Goal: Task Accomplishment & Management: Manage account settings

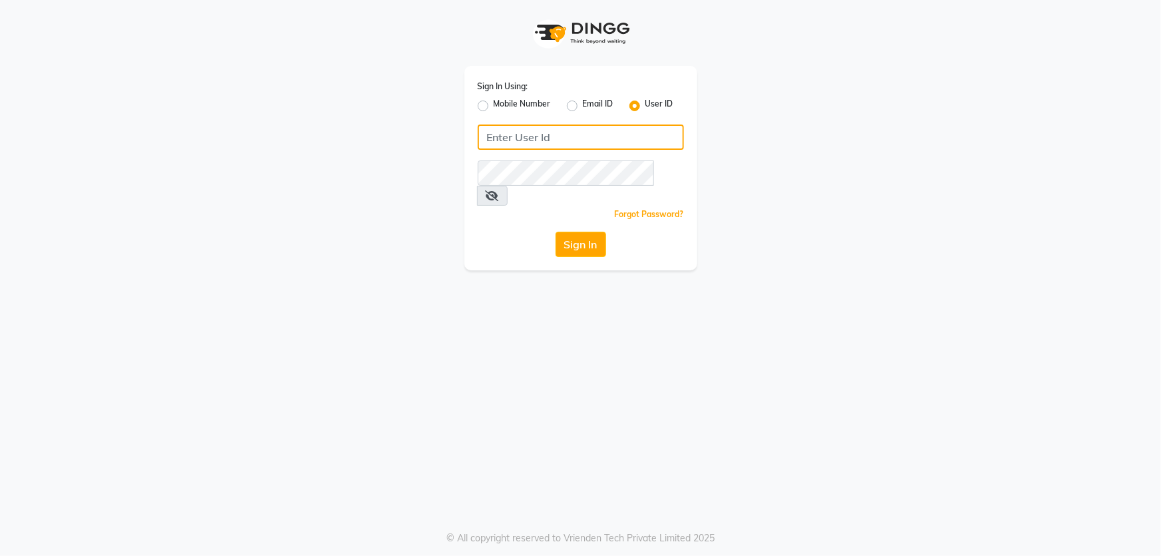
click at [548, 135] on input "Username" at bounding box center [581, 136] width 206 height 25
type input "ikigai"
click at [573, 232] on button "Sign In" at bounding box center [581, 244] width 51 height 25
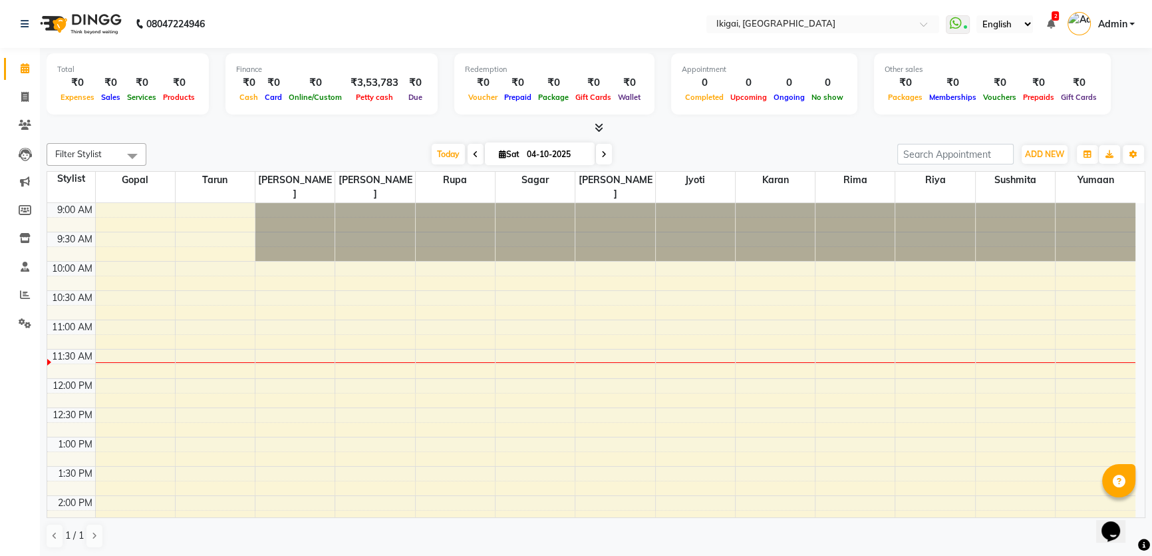
click at [1128, 19] on link "Admin" at bounding box center [1101, 24] width 67 height 22
click at [1084, 96] on link "Sign out" at bounding box center [1067, 95] width 122 height 21
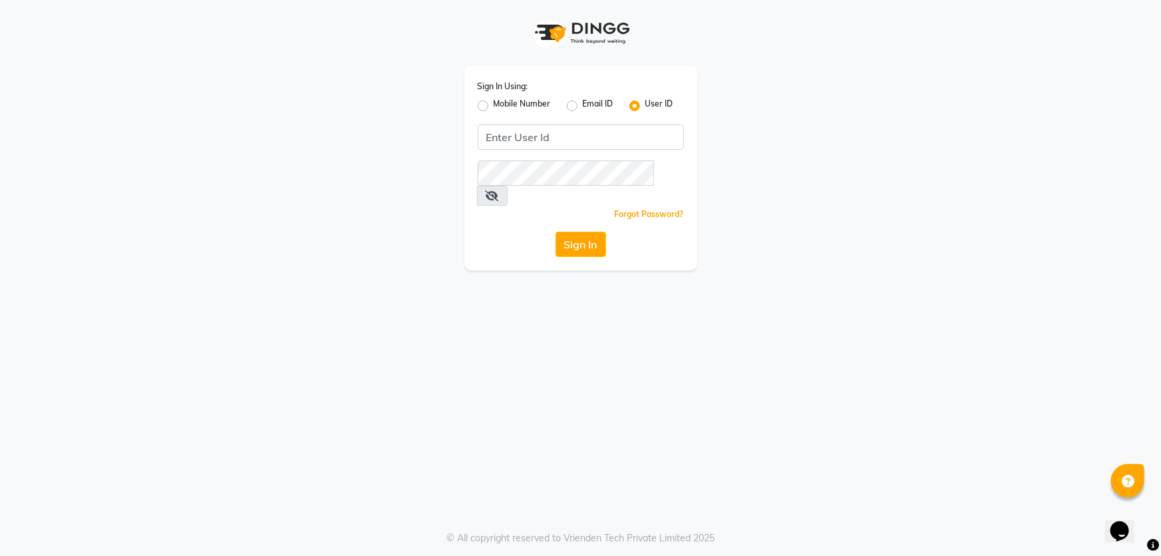
click at [494, 102] on label "Mobile Number" at bounding box center [522, 106] width 57 height 16
click at [494, 102] on input "Mobile Number" at bounding box center [498, 102] width 9 height 9
radio input "true"
radio input "false"
click at [581, 138] on input "Username" at bounding box center [603, 136] width 162 height 25
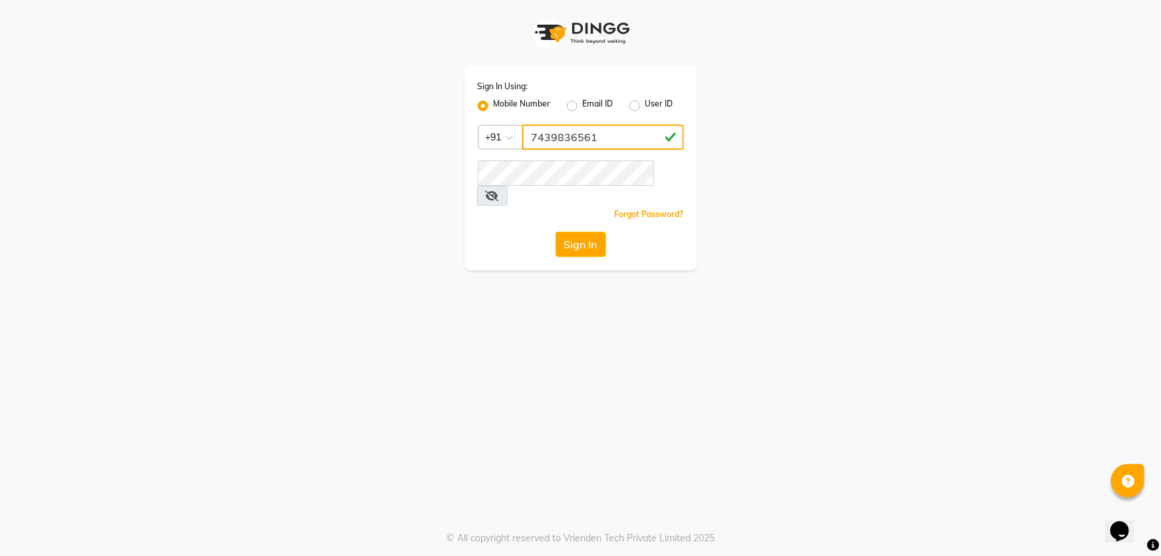
click at [591, 138] on input "7439836561" at bounding box center [603, 136] width 162 height 25
type input "7439836561"
click at [585, 232] on button "Sign In" at bounding box center [581, 244] width 51 height 25
